Goal: Task Accomplishment & Management: Complete application form

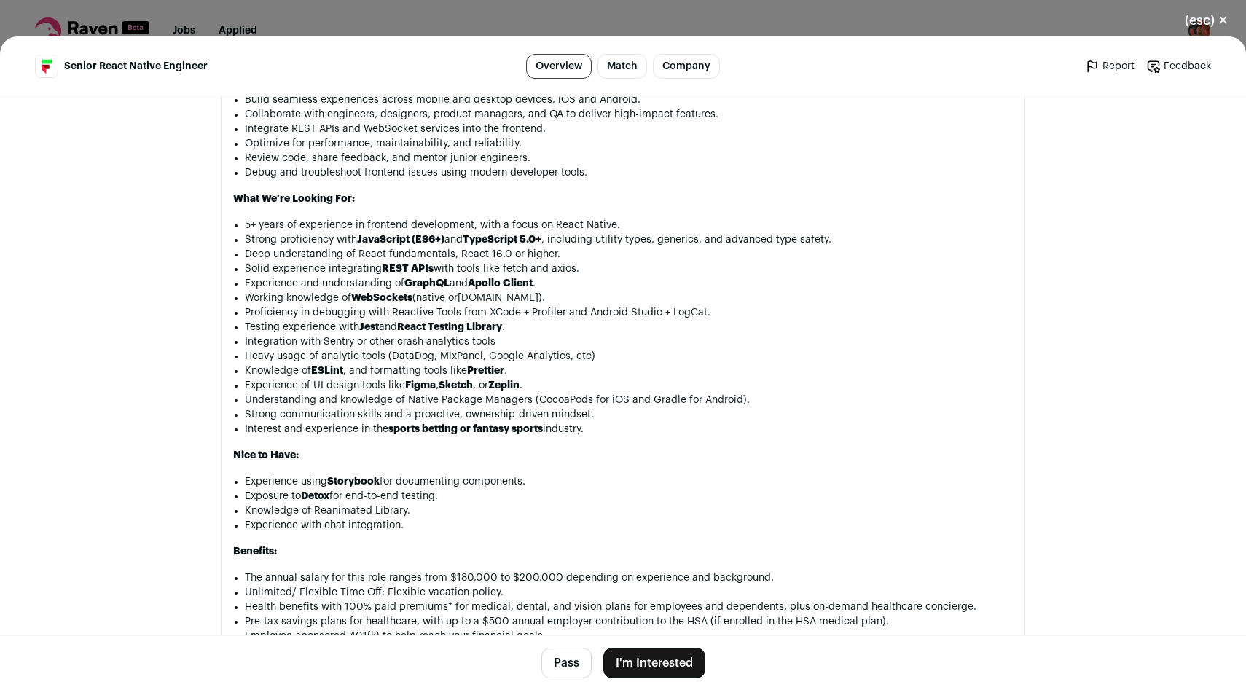
scroll to position [1002, 0]
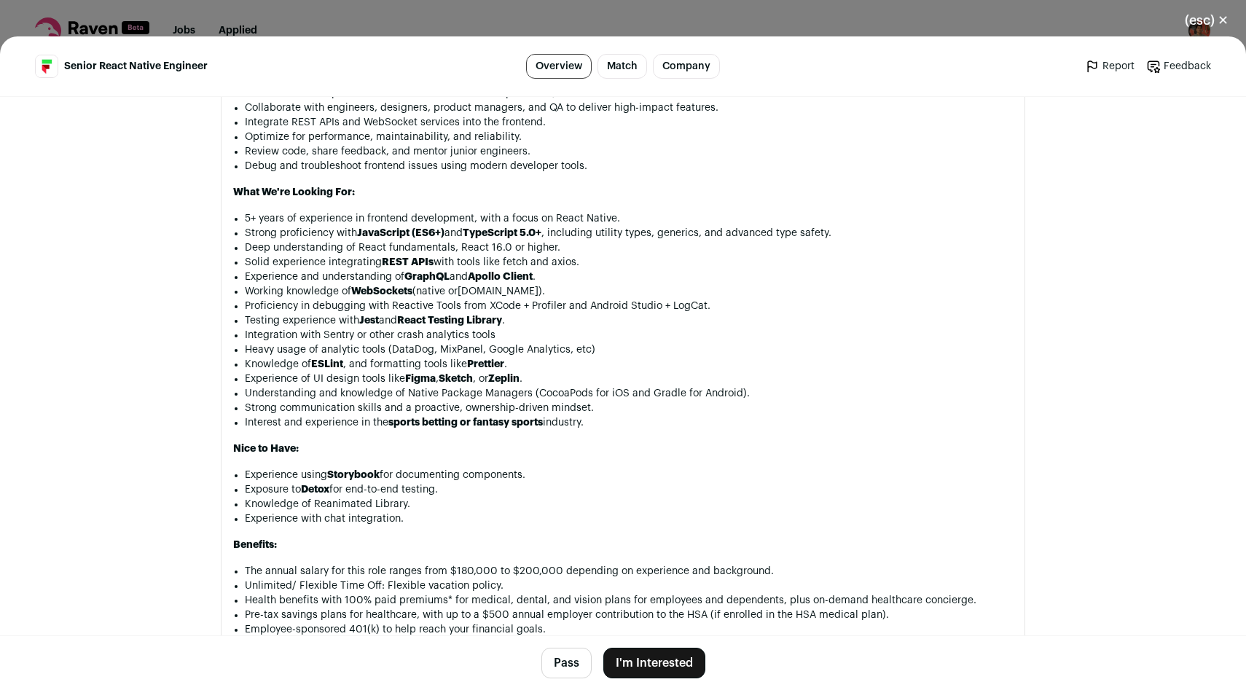
click at [1200, 27] on button "(esc) ✕" at bounding box center [1206, 20] width 79 height 32
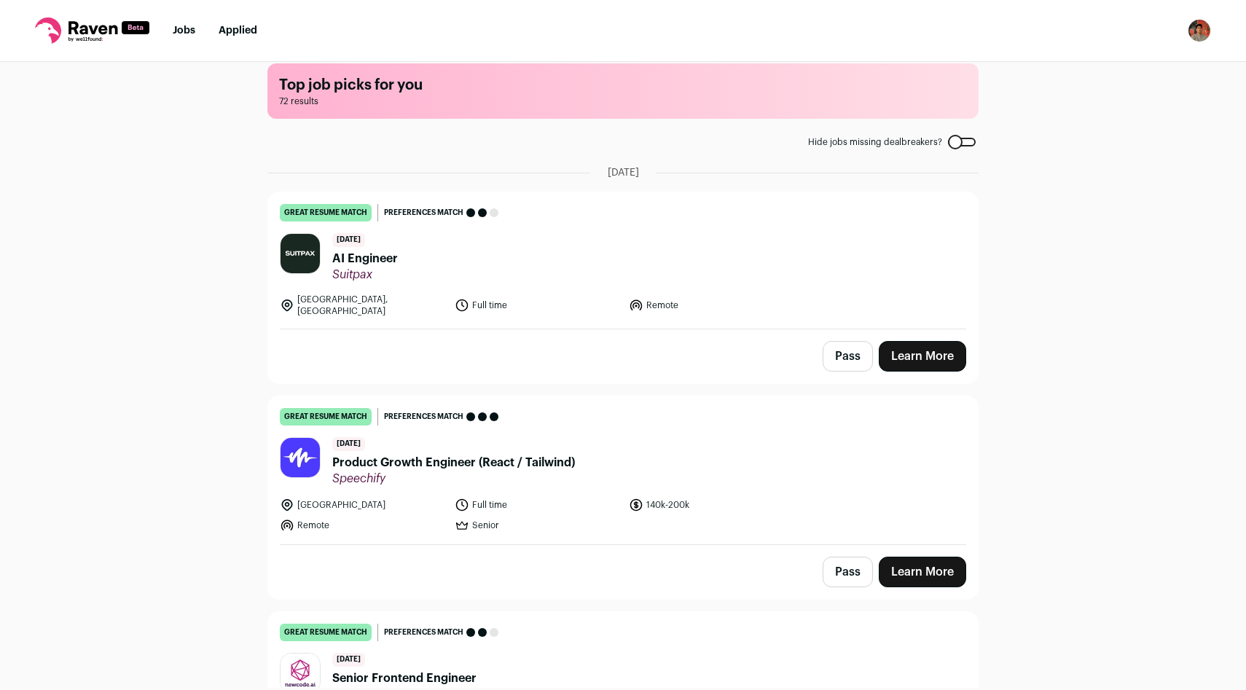
scroll to position [21, 0]
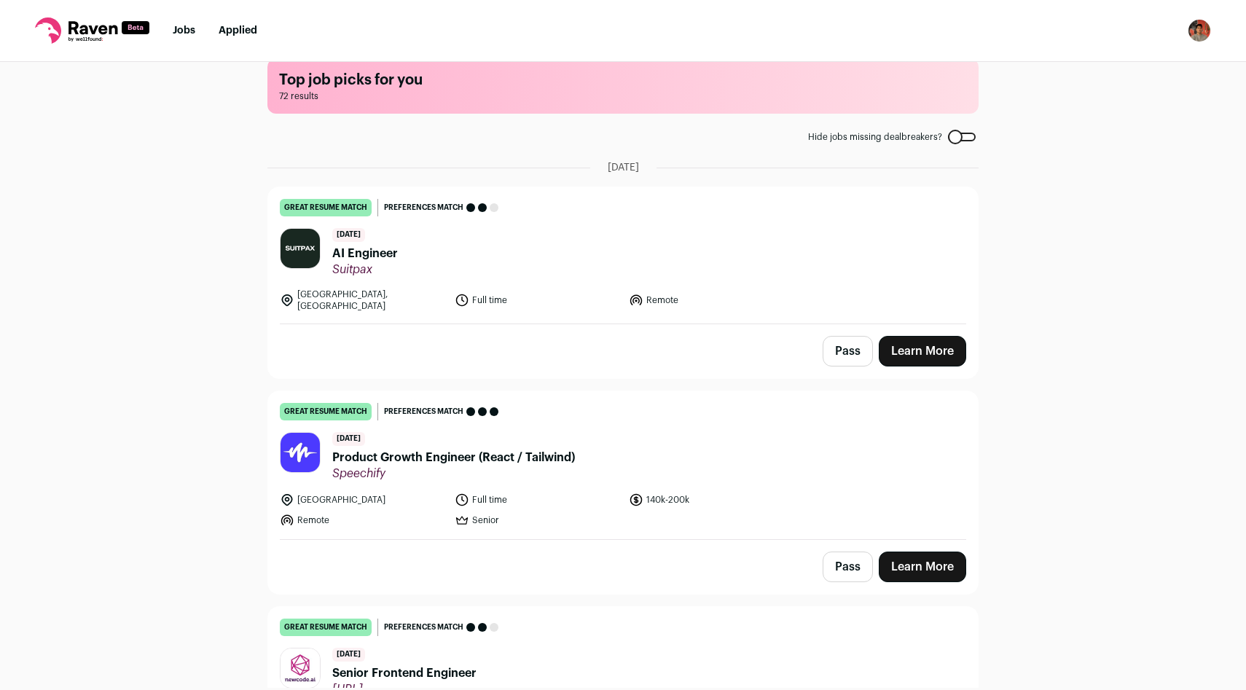
click at [366, 254] on span "AI Engineer" at bounding box center [365, 253] width 66 height 17
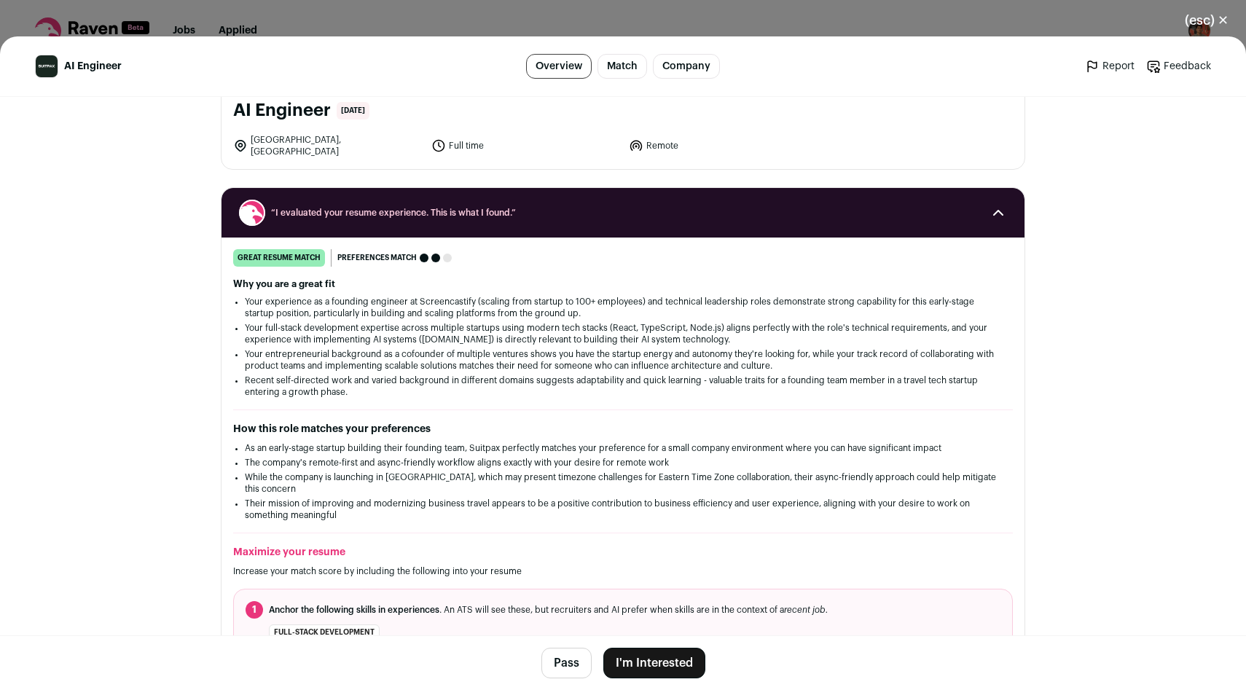
scroll to position [89, 0]
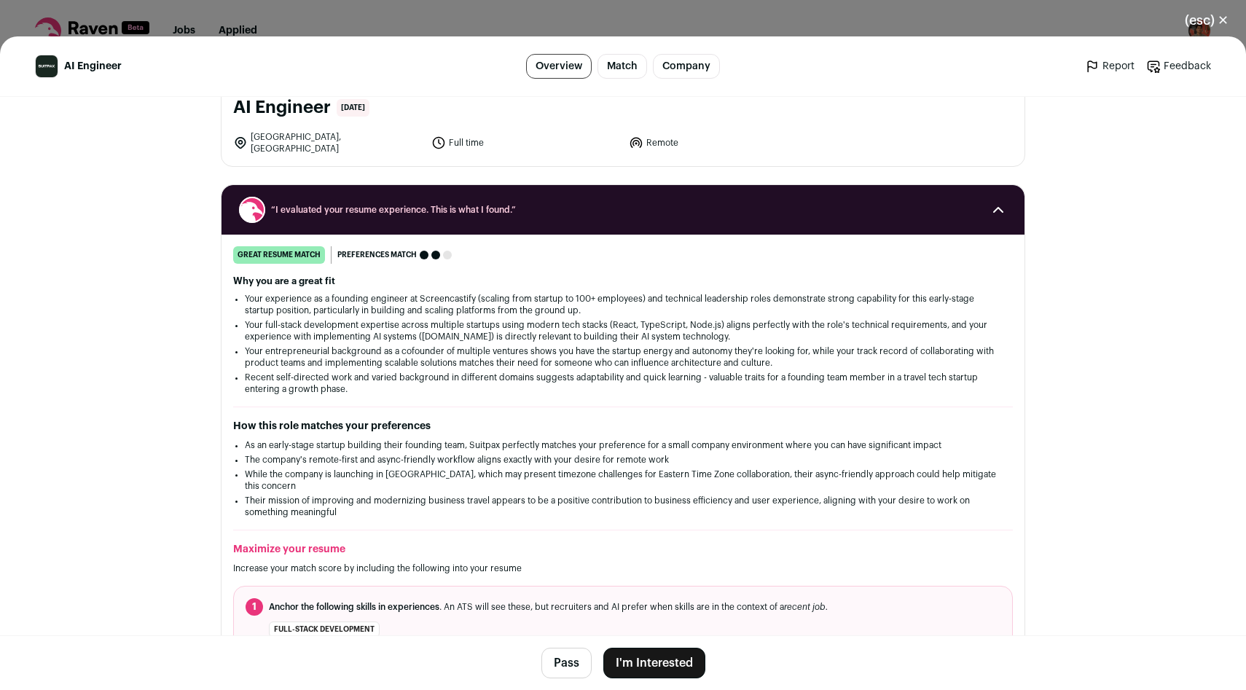
click at [664, 669] on button "I'm Interested" at bounding box center [654, 663] width 102 height 31
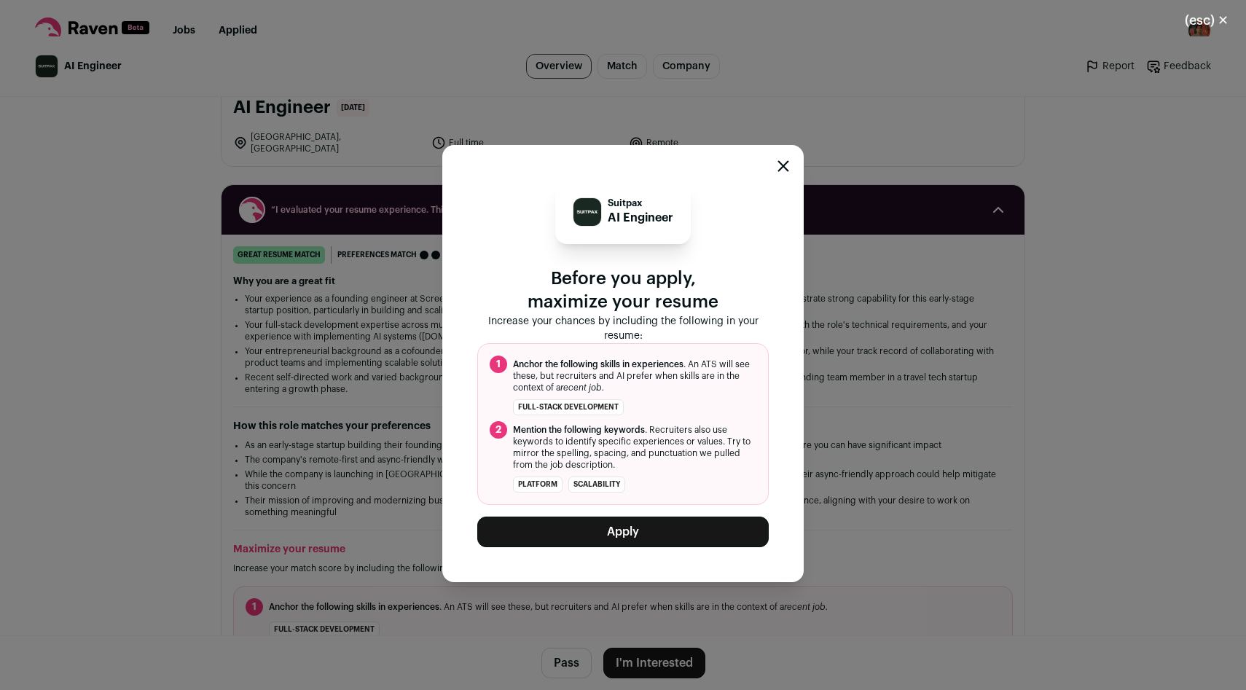
click at [638, 535] on button "Apply" at bounding box center [622, 531] width 291 height 31
